Goal: Answer question/provide support

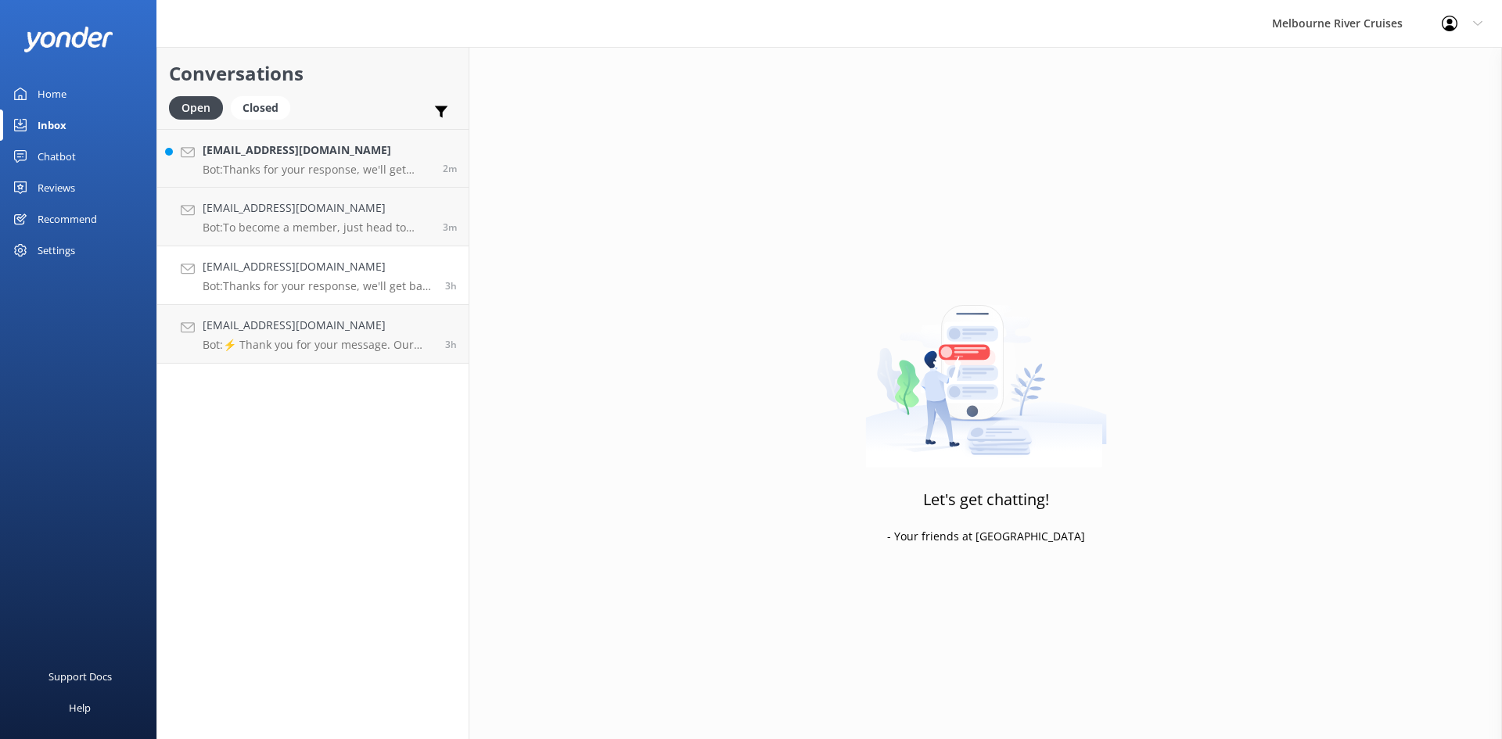
click at [264, 275] on h4 "[EMAIL_ADDRESS][DOMAIN_NAME]" at bounding box center [318, 266] width 231 height 17
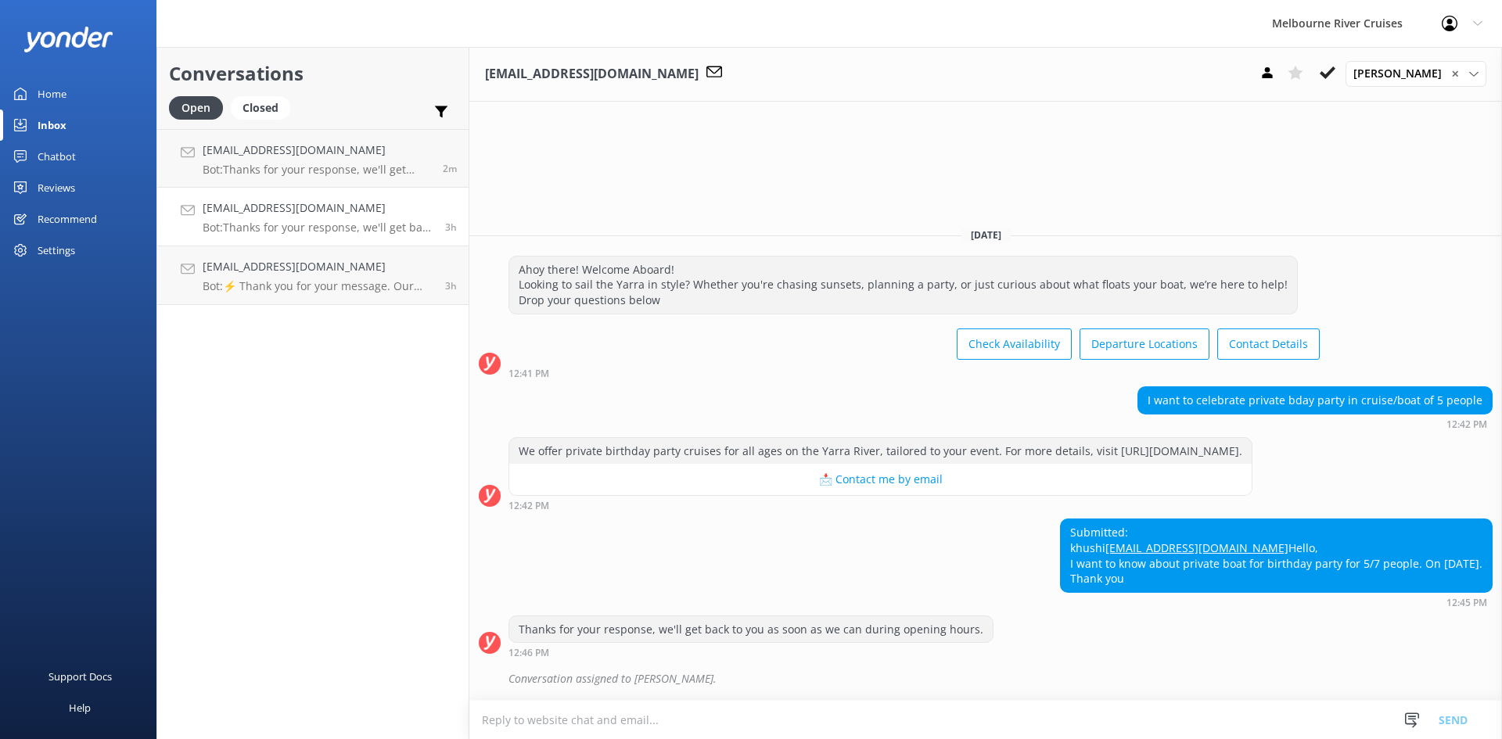
click at [273, 348] on div "Conversations Open Closed Important Assigned to me Unassigned [EMAIL_ADDRESS][D…" at bounding box center [312, 393] width 313 height 693
click at [318, 213] on h4 "[EMAIL_ADDRESS][DOMAIN_NAME]" at bounding box center [318, 208] width 231 height 17
drag, startPoint x: 1099, startPoint y: 576, endPoint x: 1025, endPoint y: 491, distance: 112.6
click at [1061, 520] on div "Submitted: khushi [EMAIL_ADDRESS][DOMAIN_NAME] Hello, I want to know about priv…" at bounding box center [1276, 556] width 431 height 72
copy div "Submitted: khushi [EMAIL_ADDRESS][DOMAIN_NAME] Hello, I want to know about priv…"
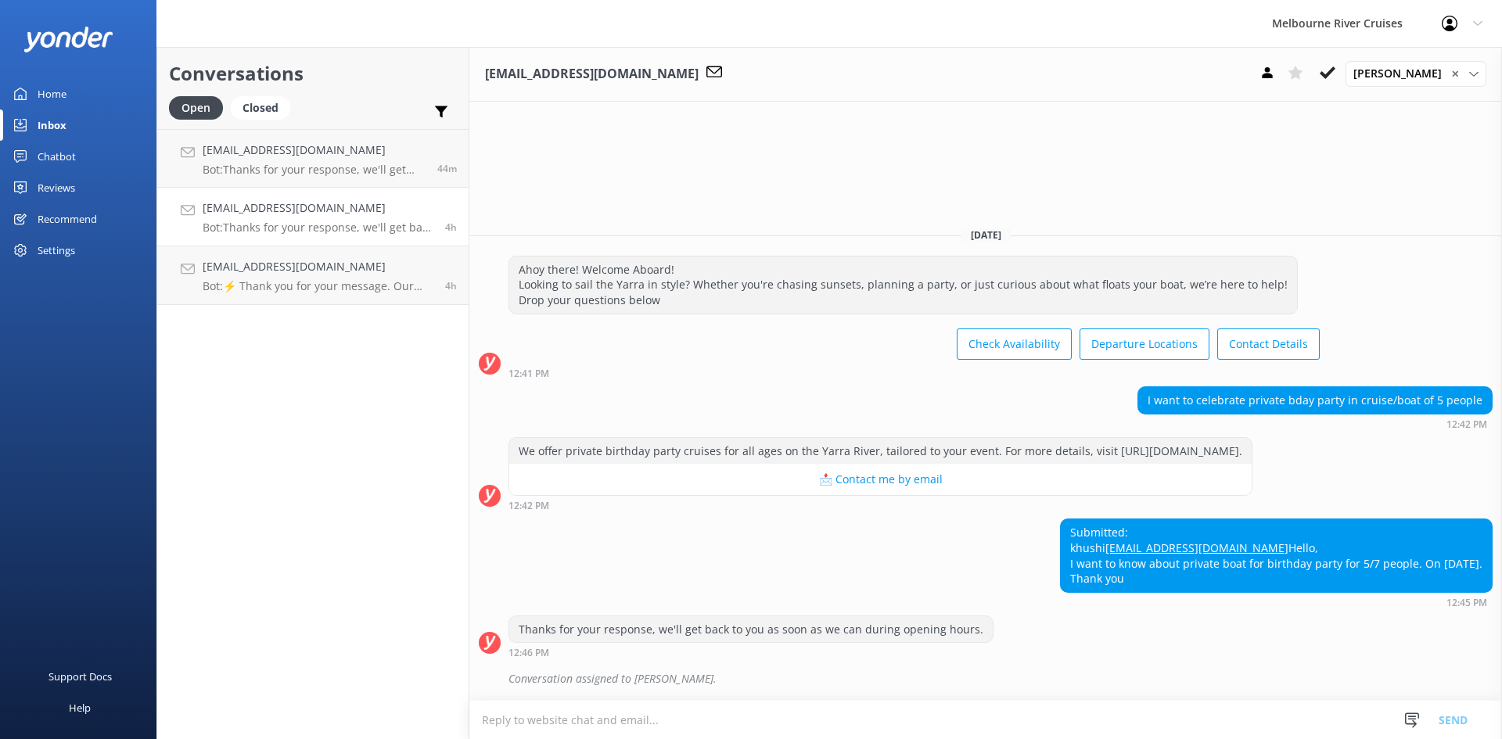
click at [1186, 588] on div "Submitted: khushi [EMAIL_ADDRESS][DOMAIN_NAME] Hello, I want to know about priv…" at bounding box center [1276, 556] width 431 height 72
